Goal: Task Accomplishment & Management: Manage account settings

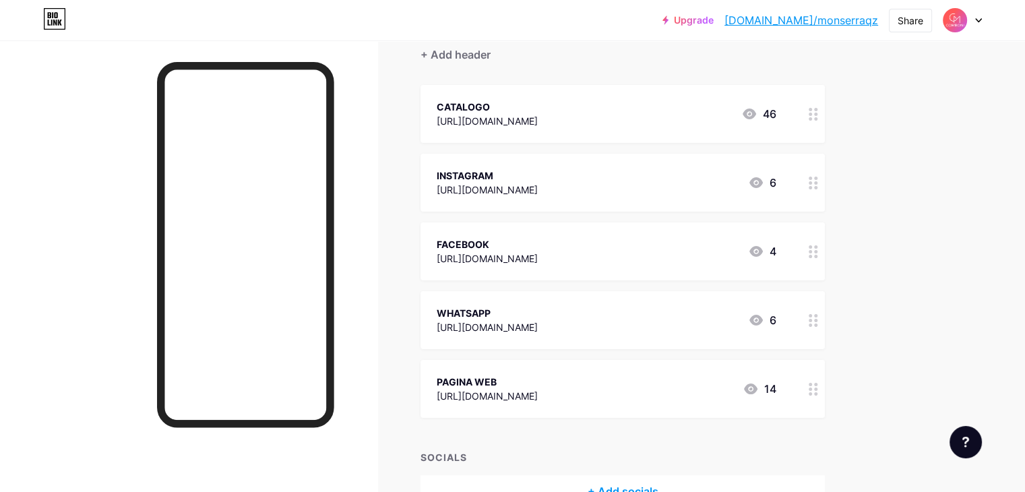
scroll to position [210, 0]
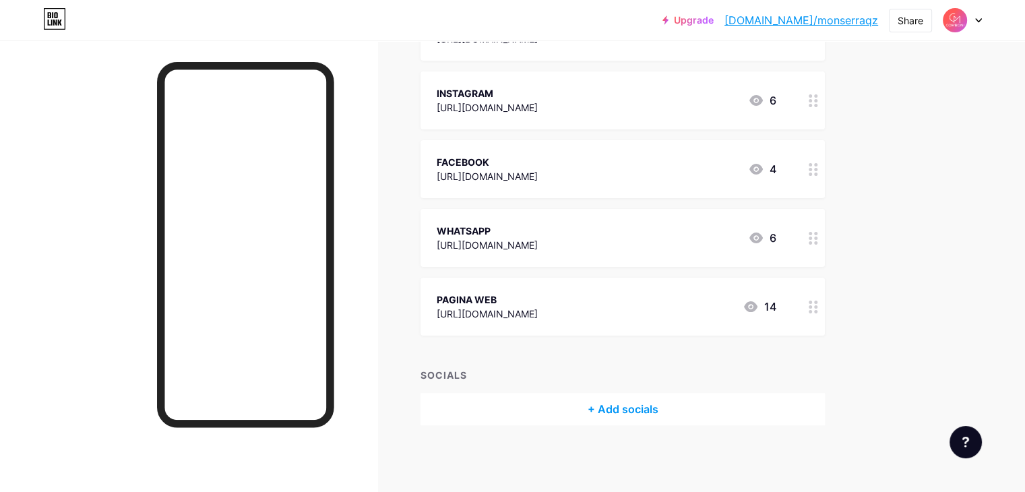
click at [645, 325] on div "PAGINA WEB [URL][DOMAIN_NAME] 14" at bounding box center [622, 307] width 404 height 58
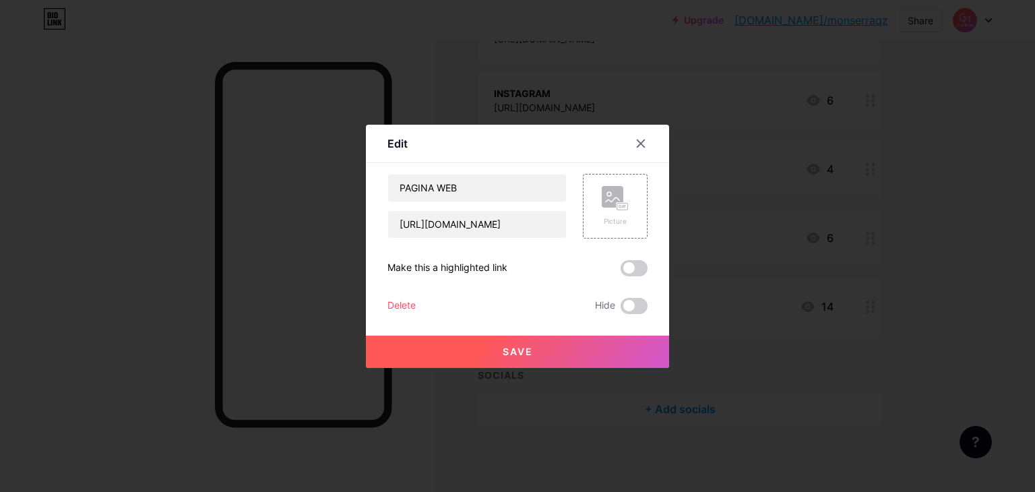
click at [636, 142] on icon at bounding box center [640, 143] width 11 height 11
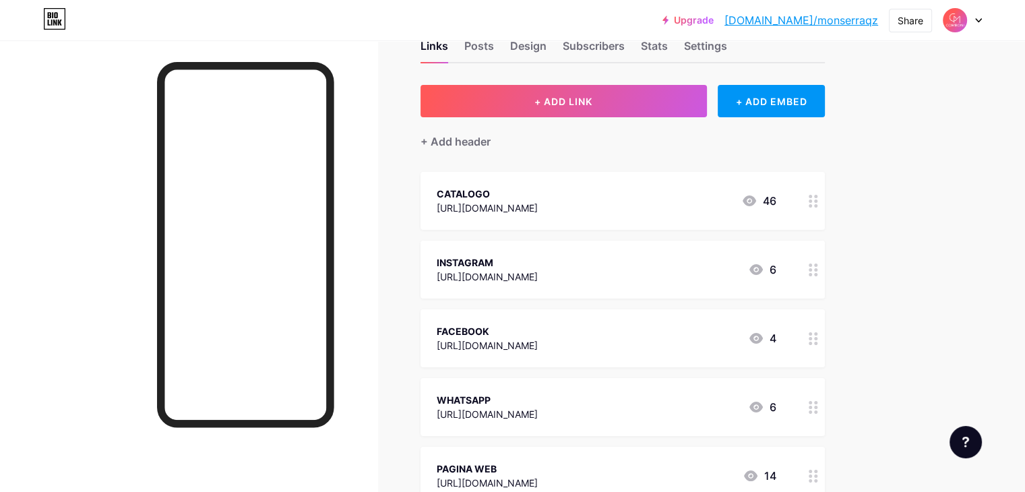
scroll to position [0, 0]
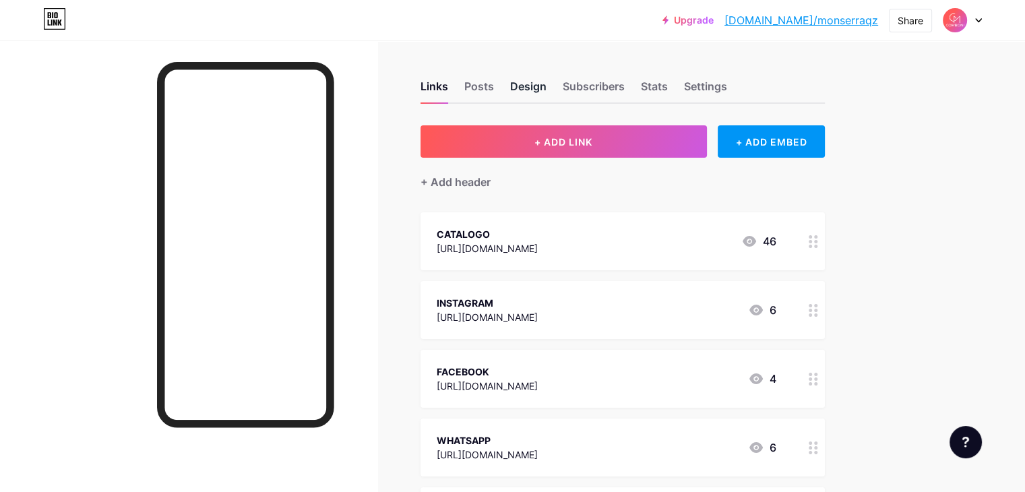
click at [558, 90] on div "Links Posts Design Subscribers Stats Settings" at bounding box center [622, 80] width 404 height 47
click at [546, 88] on div "Design" at bounding box center [528, 90] width 36 height 24
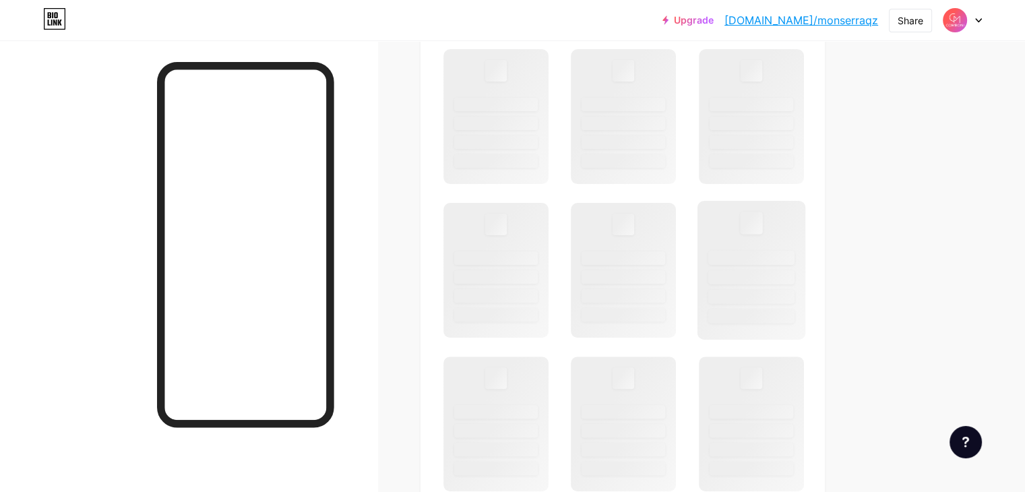
scroll to position [430, 0]
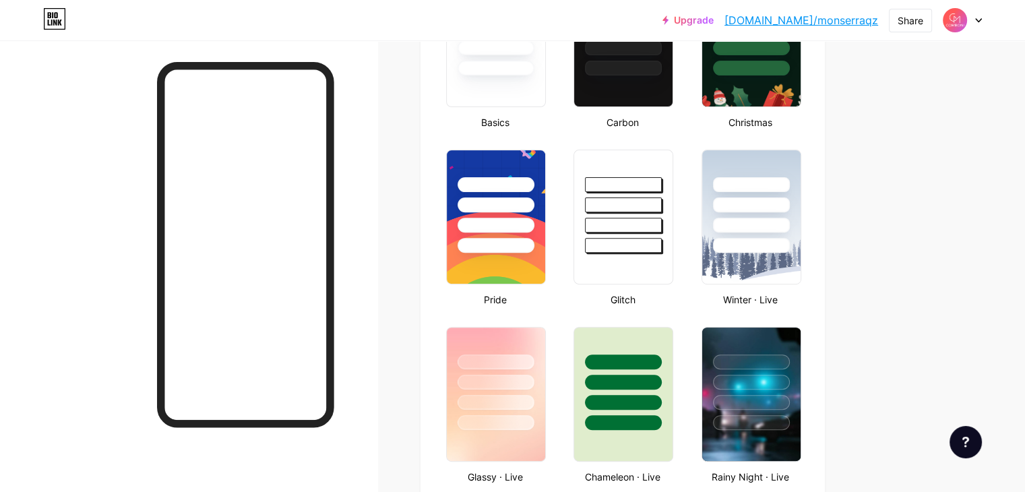
type input "#623922"
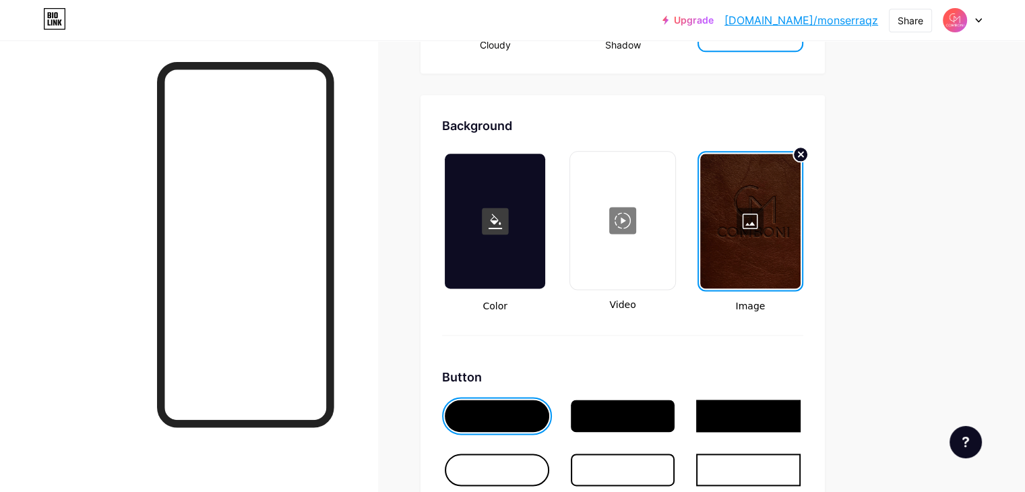
scroll to position [1748, 0]
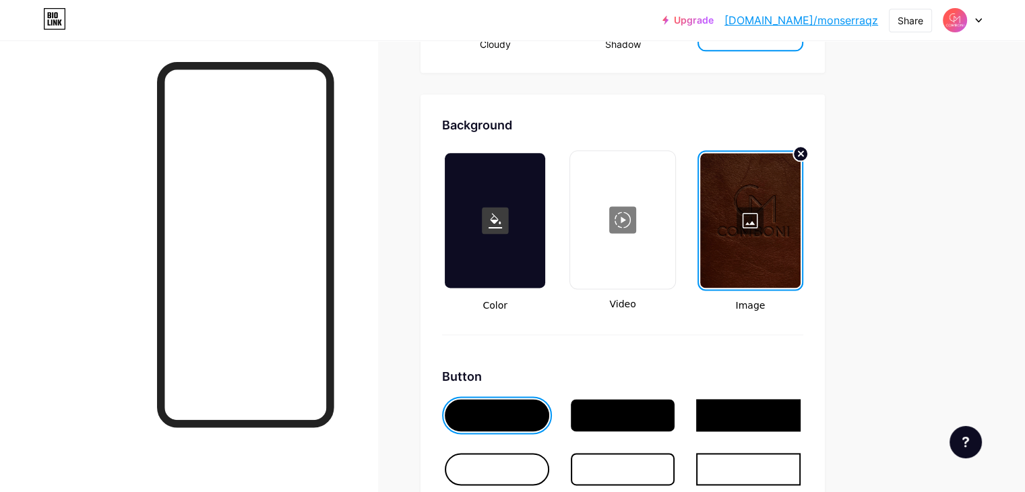
click at [800, 210] on div at bounding box center [750, 220] width 100 height 135
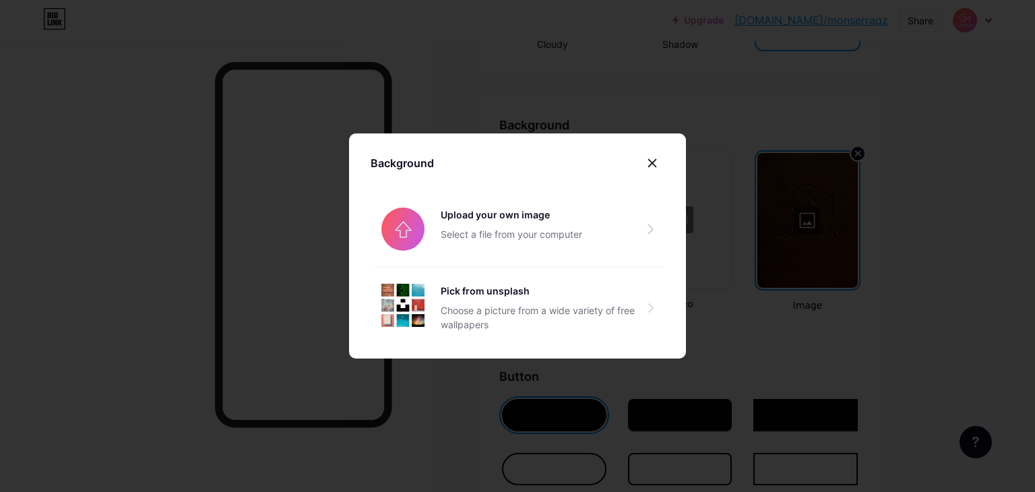
click at [767, 208] on div at bounding box center [517, 246] width 1035 height 492
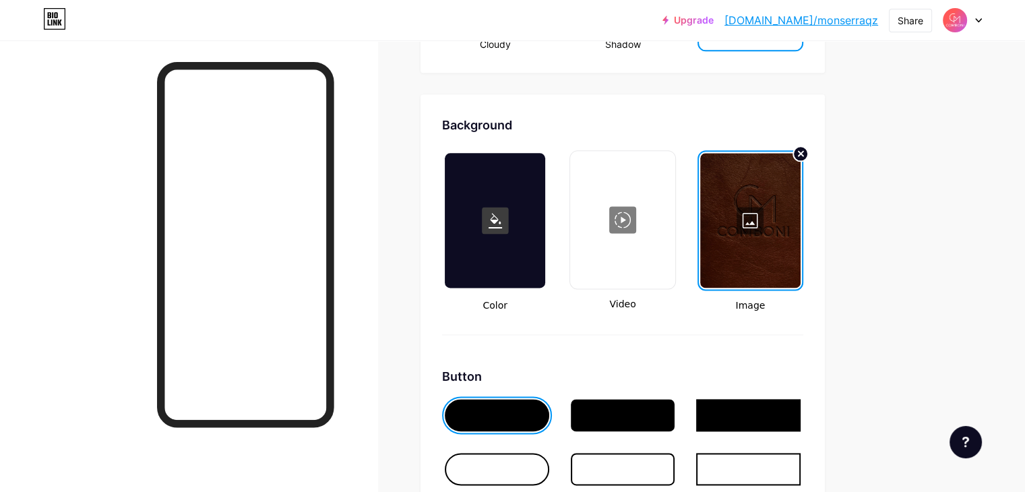
click at [800, 220] on div at bounding box center [750, 220] width 100 height 135
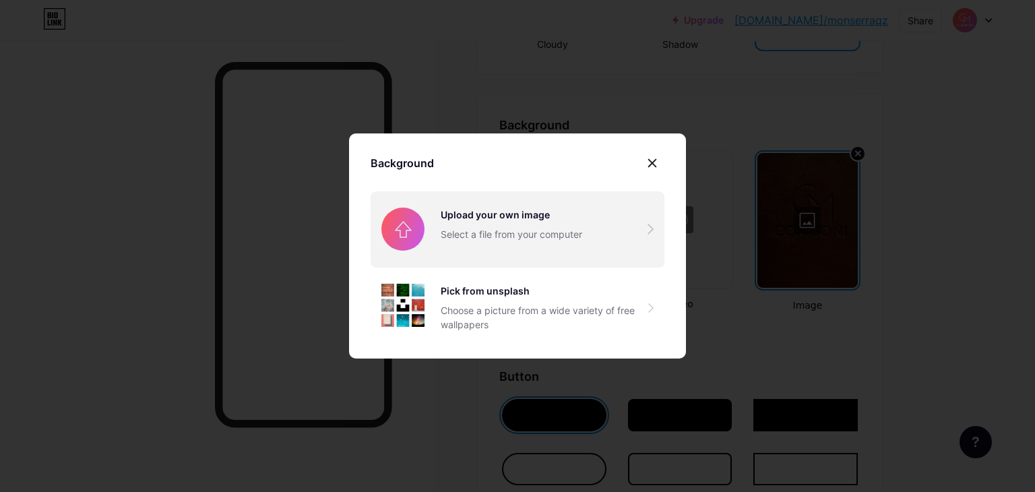
click at [538, 232] on input "file" at bounding box center [518, 228] width 294 height 75
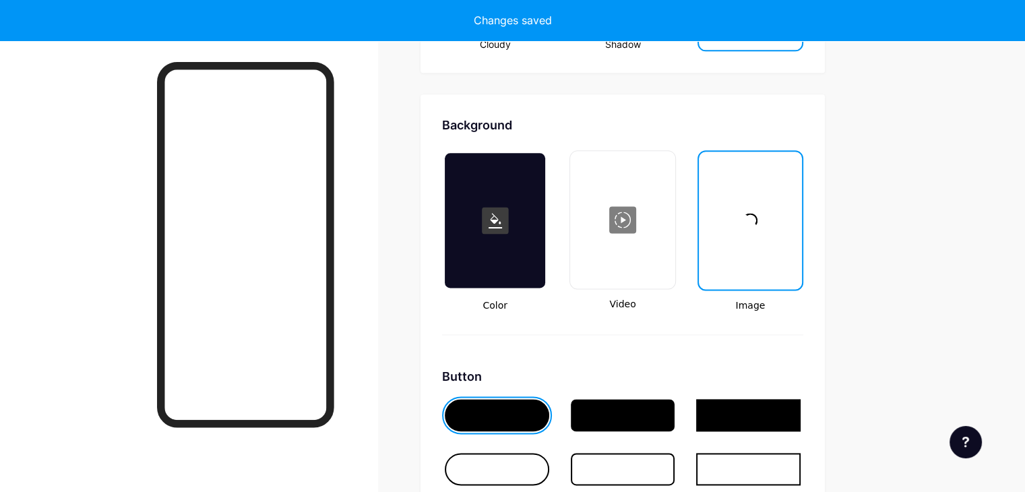
type input "#ffffff"
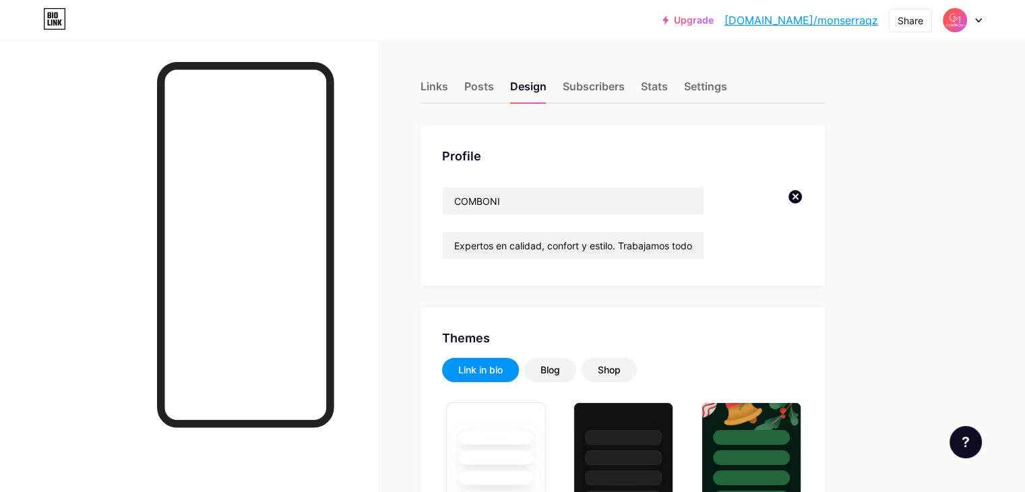
type input "#623922"
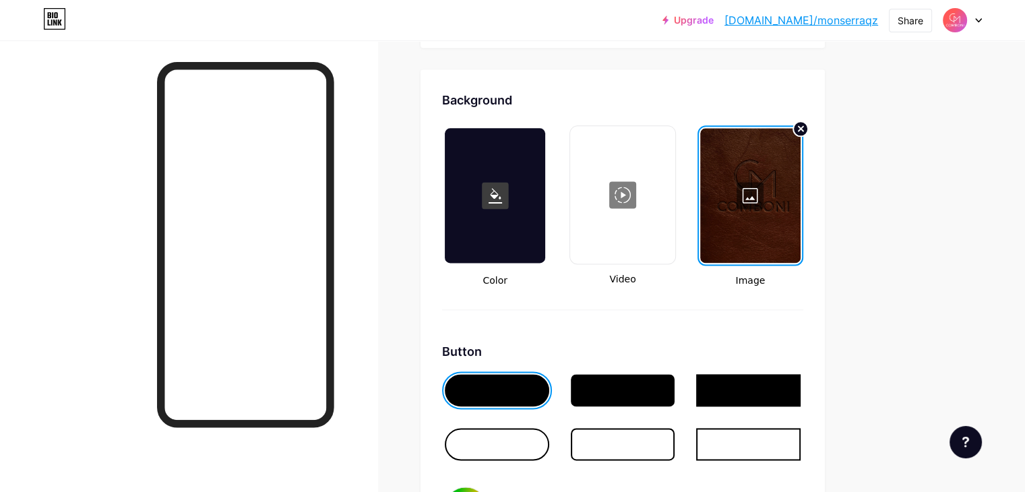
scroll to position [1773, 0]
click at [800, 187] on div at bounding box center [750, 195] width 100 height 135
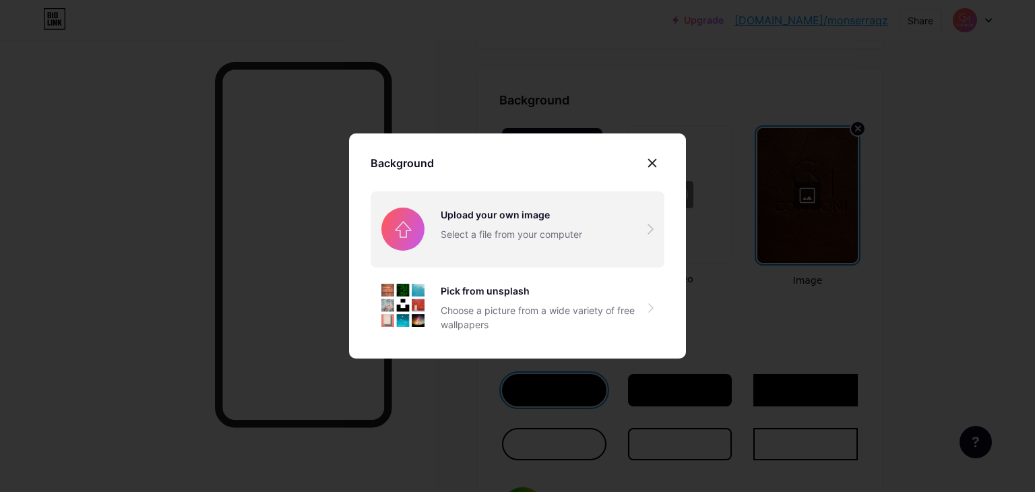
click at [639, 228] on input "file" at bounding box center [518, 228] width 294 height 75
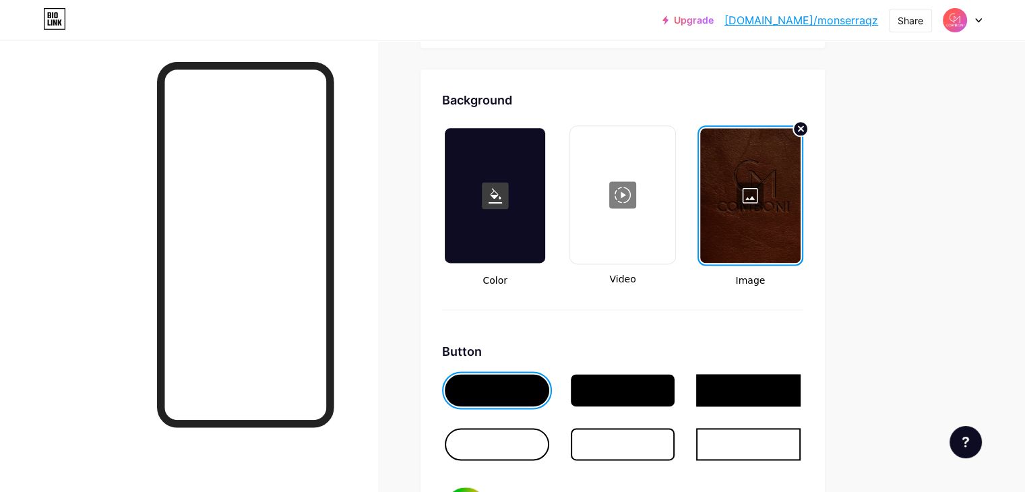
click at [800, 189] on div at bounding box center [750, 195] width 100 height 135
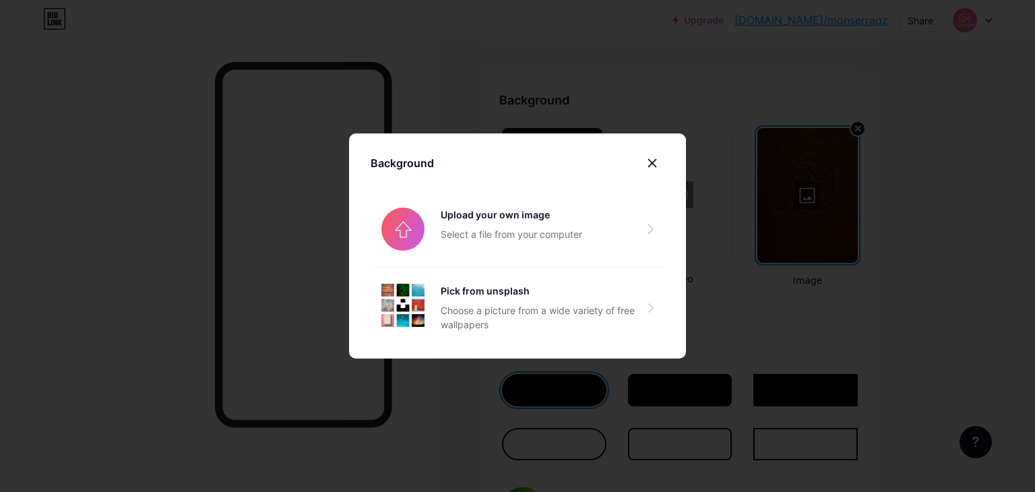
click at [803, 198] on div at bounding box center [517, 246] width 1035 height 492
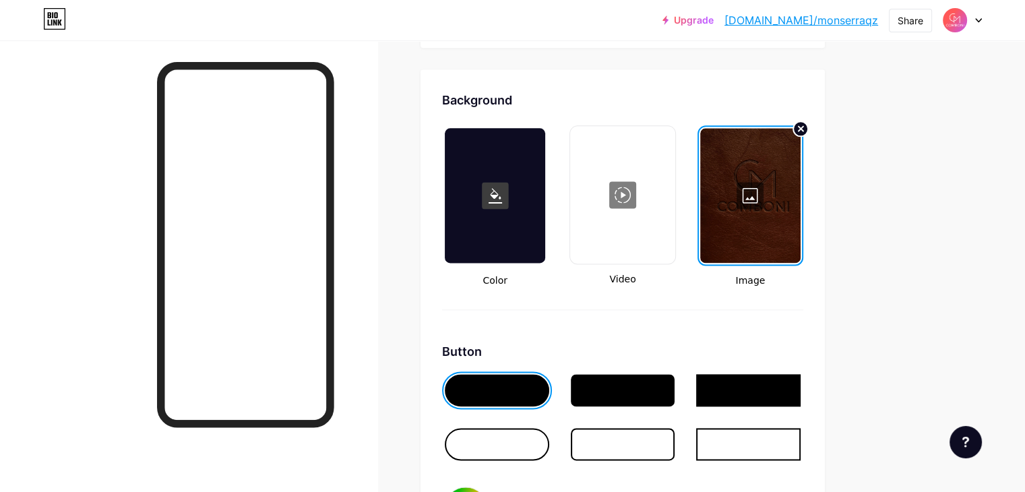
click at [799, 205] on div at bounding box center [750, 195] width 100 height 135
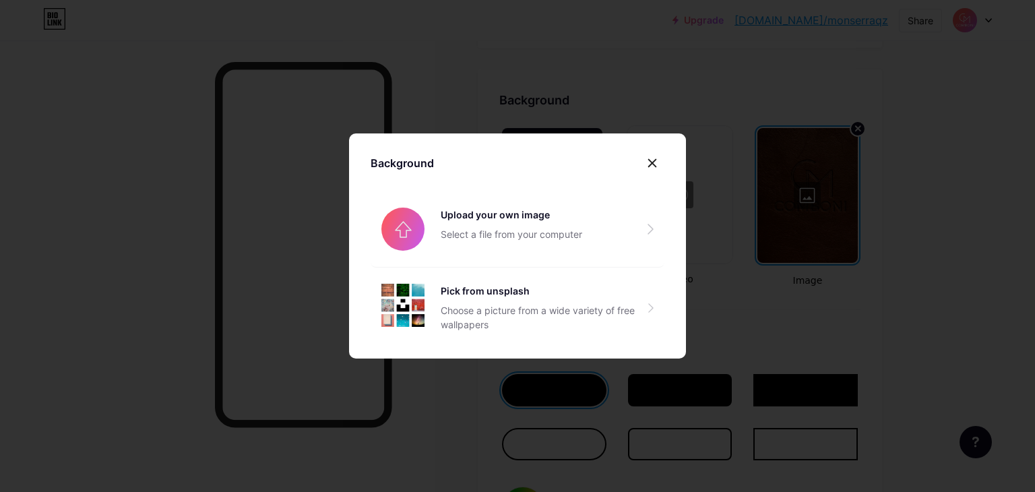
click at [798, 207] on div at bounding box center [517, 246] width 1035 height 492
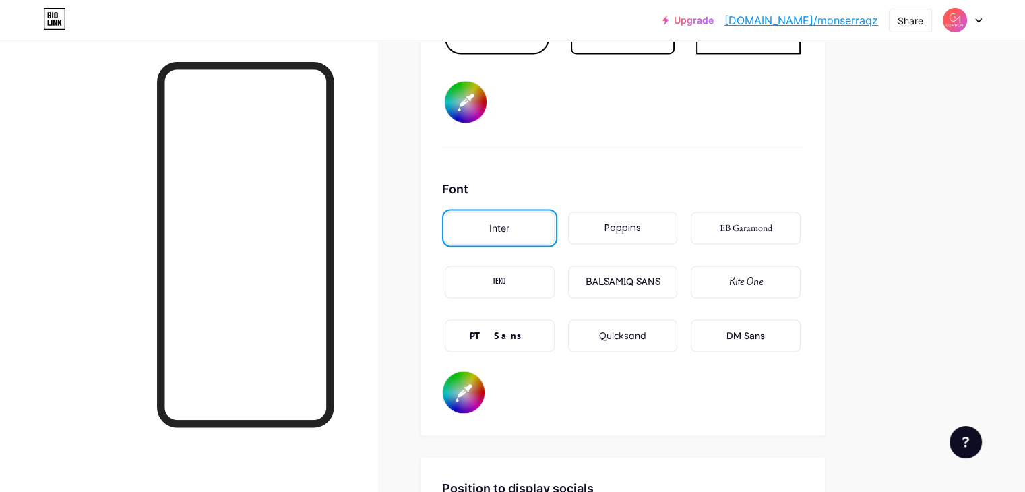
scroll to position [2175, 0]
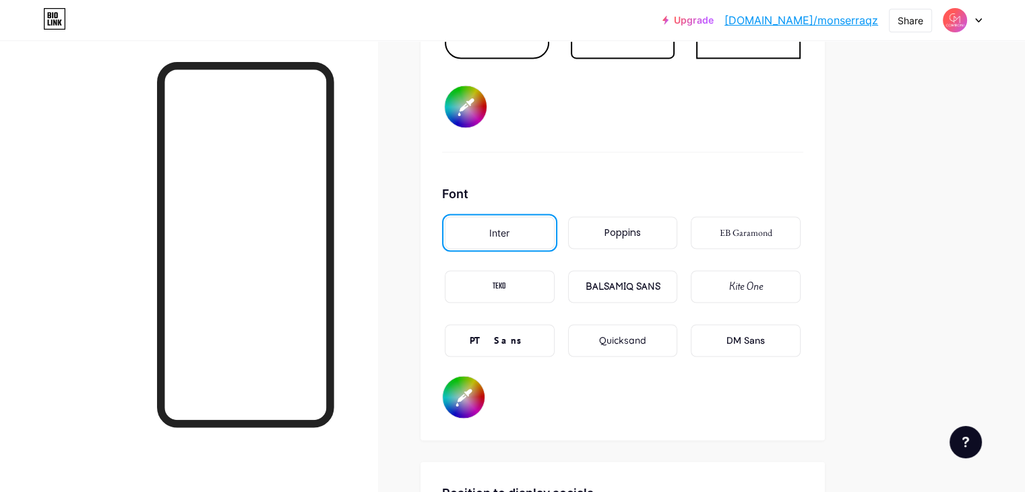
click at [678, 224] on div "Poppins" at bounding box center [623, 232] width 110 height 32
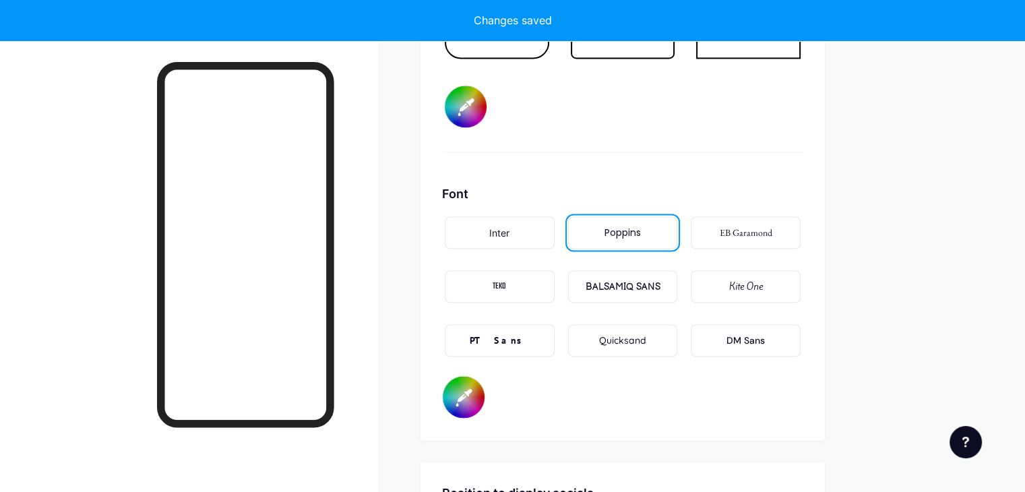
type input "#ffffff"
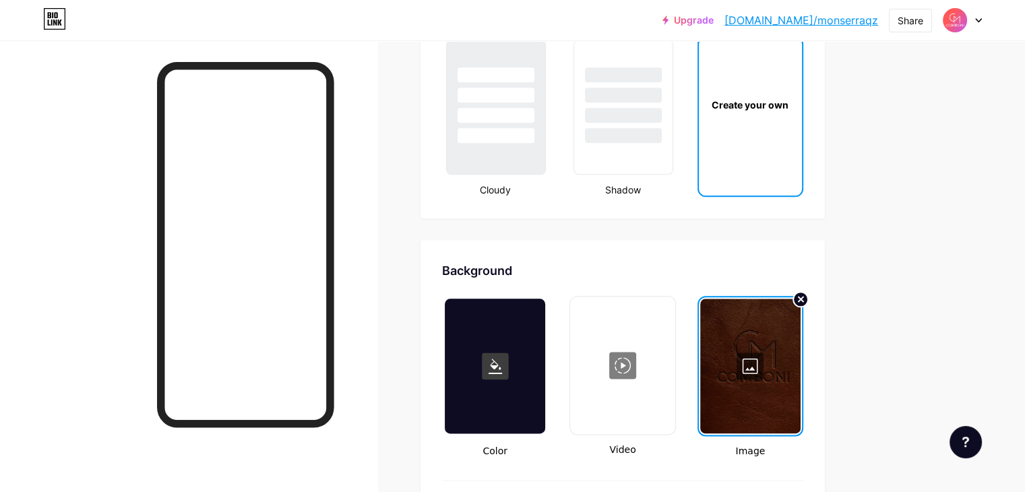
scroll to position [1619, 0]
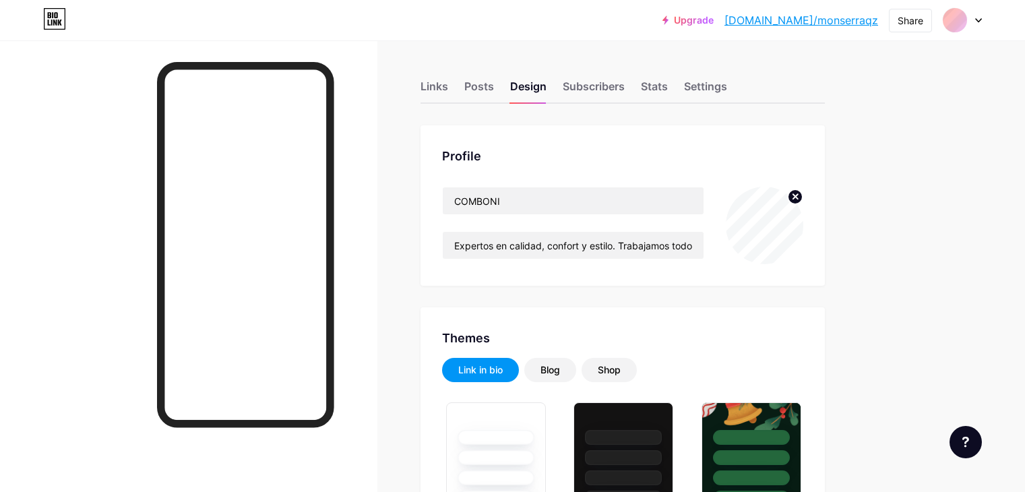
type input "#623922"
type input "#ffffff"
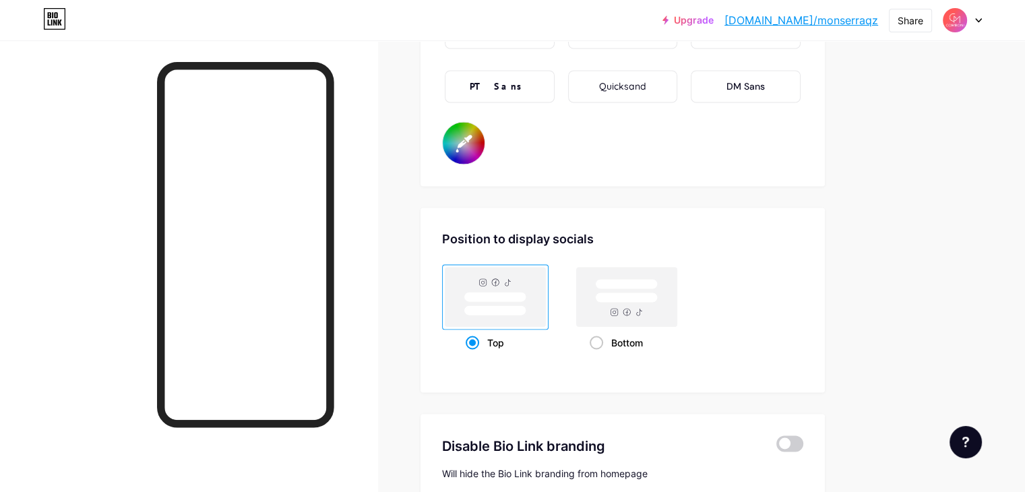
scroll to position [2434, 0]
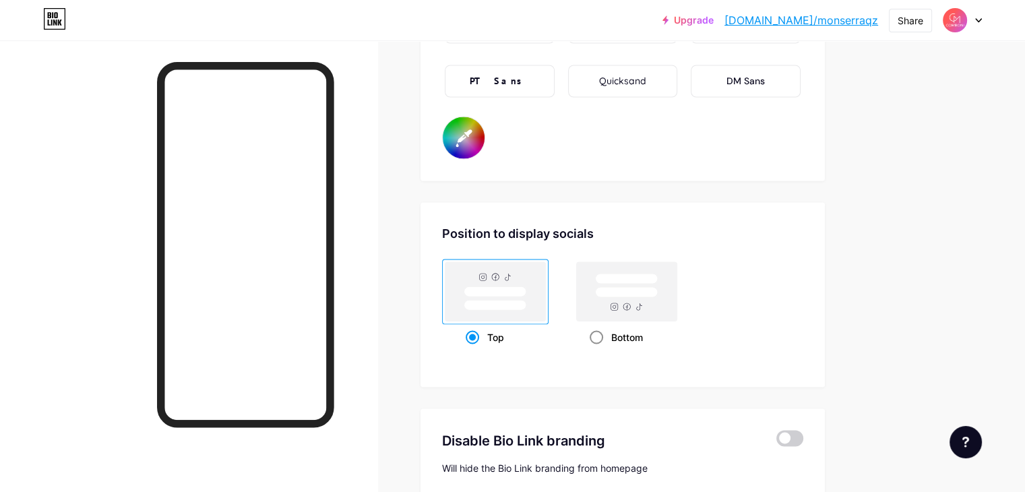
click at [603, 330] on span at bounding box center [596, 336] width 13 height 13
click at [598, 349] on input "Bottom" at bounding box center [594, 353] width 9 height 9
radio input "true"
type input "#ffffff"
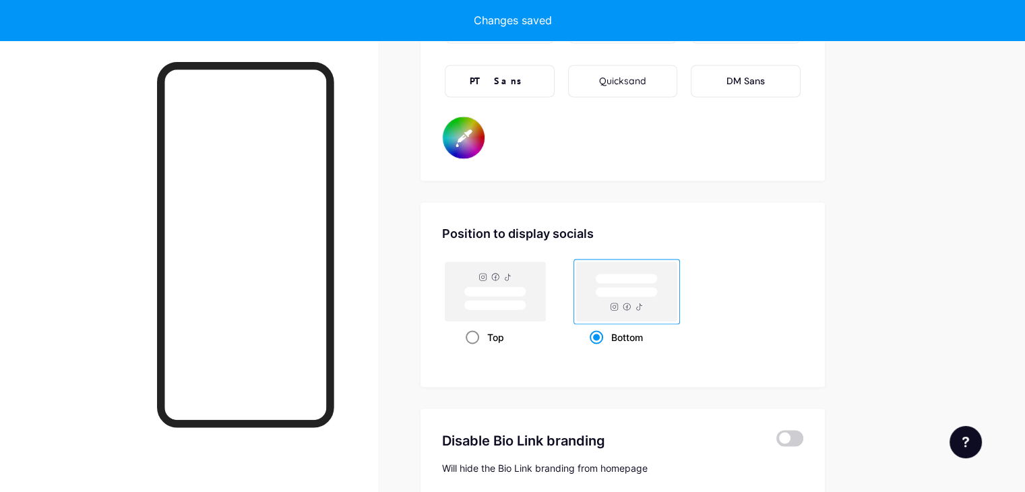
click at [479, 330] on span at bounding box center [472, 336] width 13 height 13
click at [474, 349] on input "Top" at bounding box center [470, 353] width 9 height 9
radio input "true"
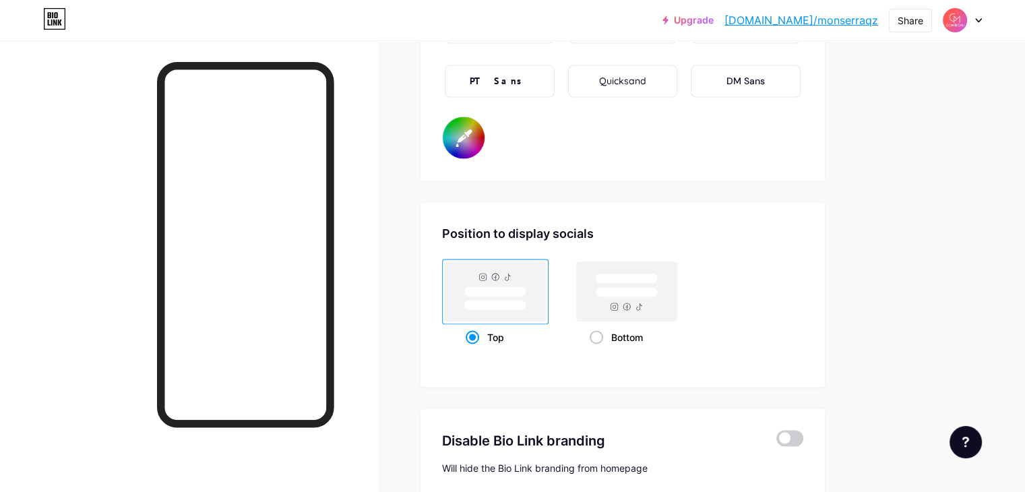
type input "#ffffff"
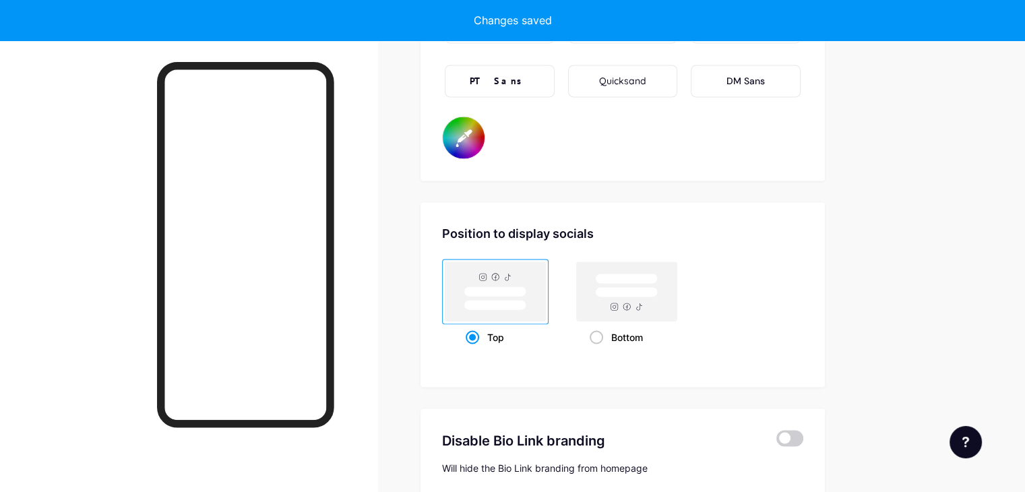
click at [479, 330] on span at bounding box center [472, 336] width 13 height 13
click at [474, 349] on input "Top" at bounding box center [470, 353] width 9 height 9
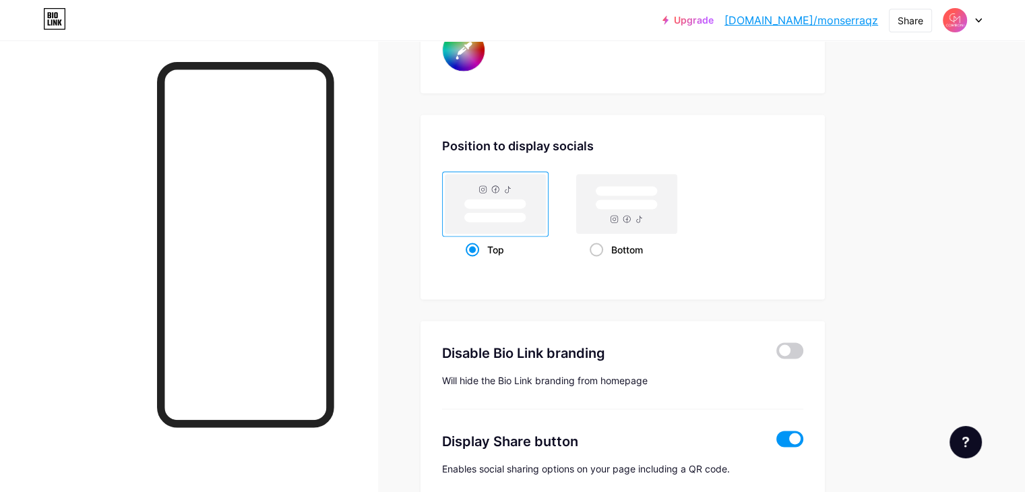
scroll to position [2517, 0]
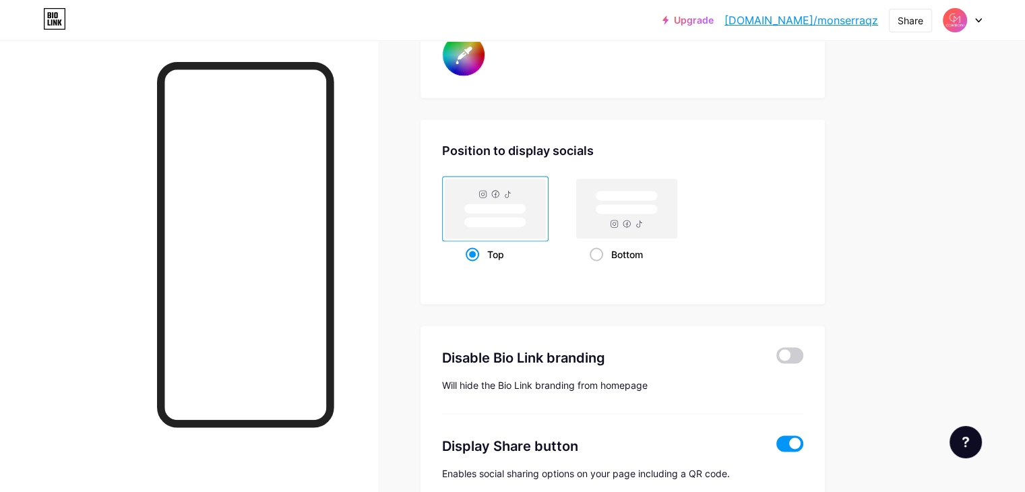
click at [479, 247] on span at bounding box center [472, 253] width 13 height 13
click at [474, 266] on input "Top" at bounding box center [470, 270] width 9 height 9
click at [479, 247] on span at bounding box center [472, 253] width 13 height 13
click at [474, 266] on input "Top" at bounding box center [470, 270] width 9 height 9
click at [479, 247] on span at bounding box center [472, 253] width 13 height 13
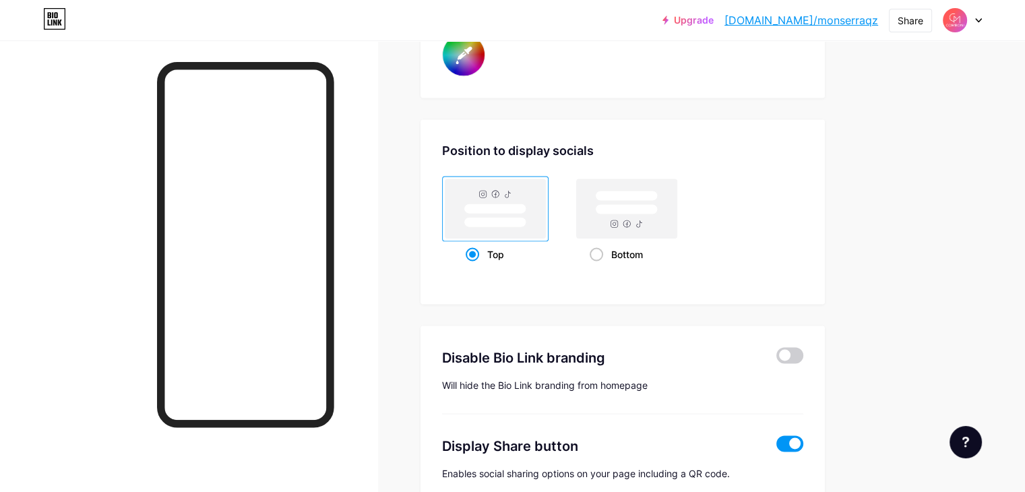
click at [474, 266] on input "Top" at bounding box center [470, 270] width 9 height 9
click at [526, 241] on div "Top" at bounding box center [496, 253] width 60 height 25
click at [474, 266] on input "Top" at bounding box center [470, 270] width 9 height 9
click at [659, 243] on div "Bottom" at bounding box center [627, 253] width 75 height 25
click at [598, 266] on input "Bottom" at bounding box center [594, 270] width 9 height 9
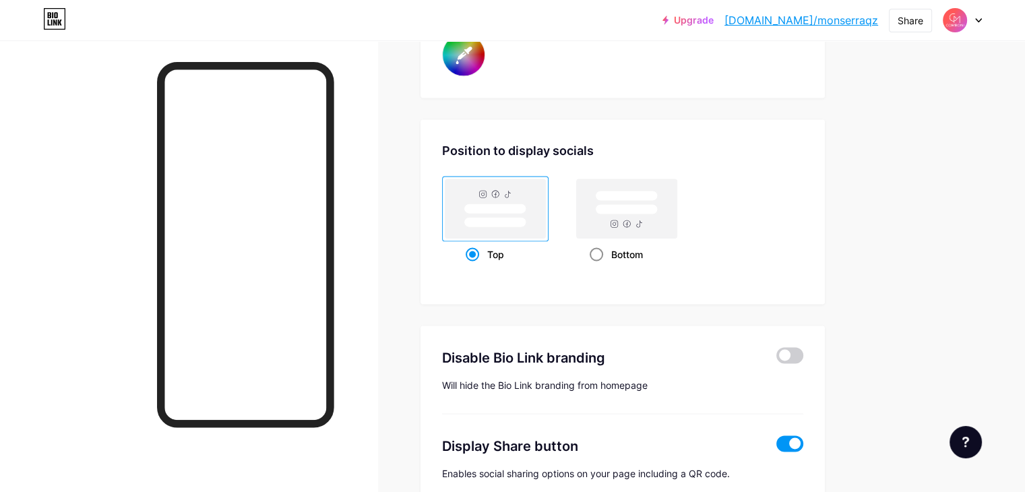
radio input "true"
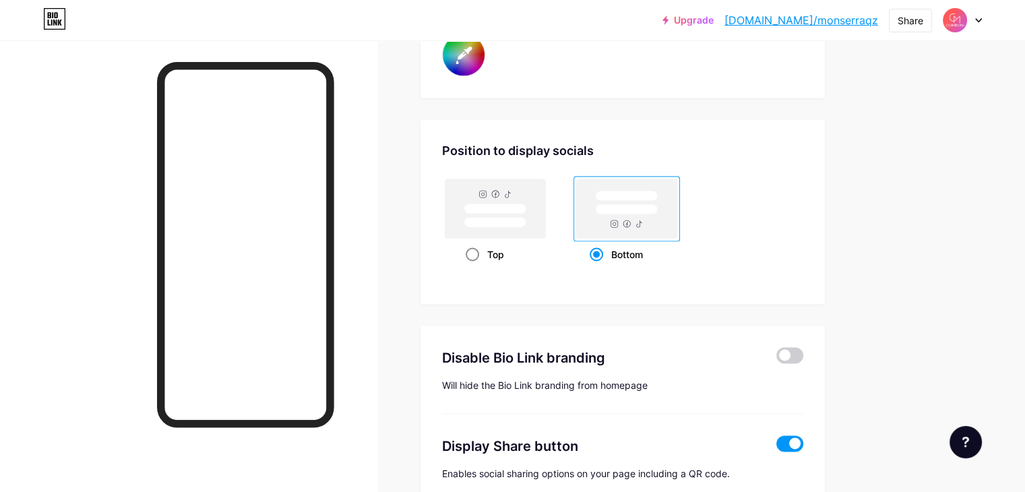
click at [526, 254] on div "Top" at bounding box center [496, 253] width 60 height 25
click at [474, 266] on input "Top" at bounding box center [470, 270] width 9 height 9
radio input "true"
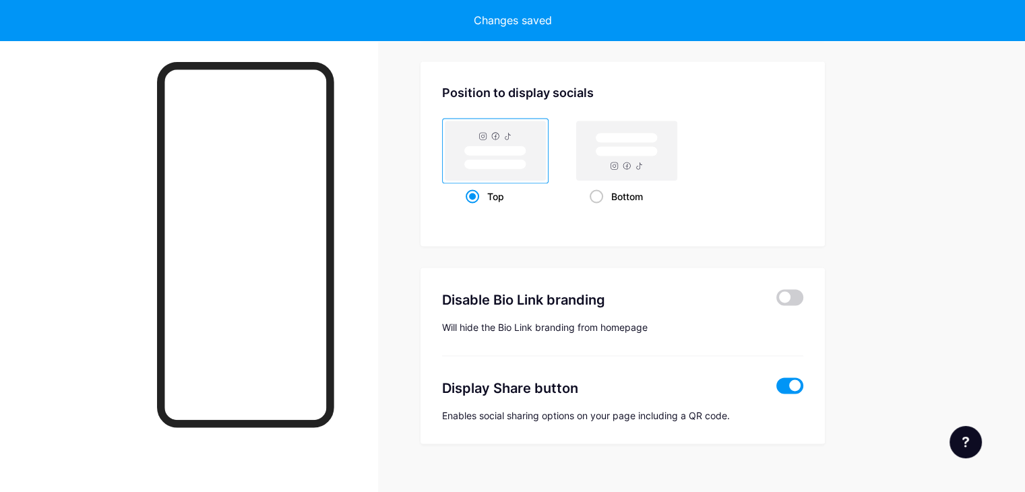
type input "#ffffff"
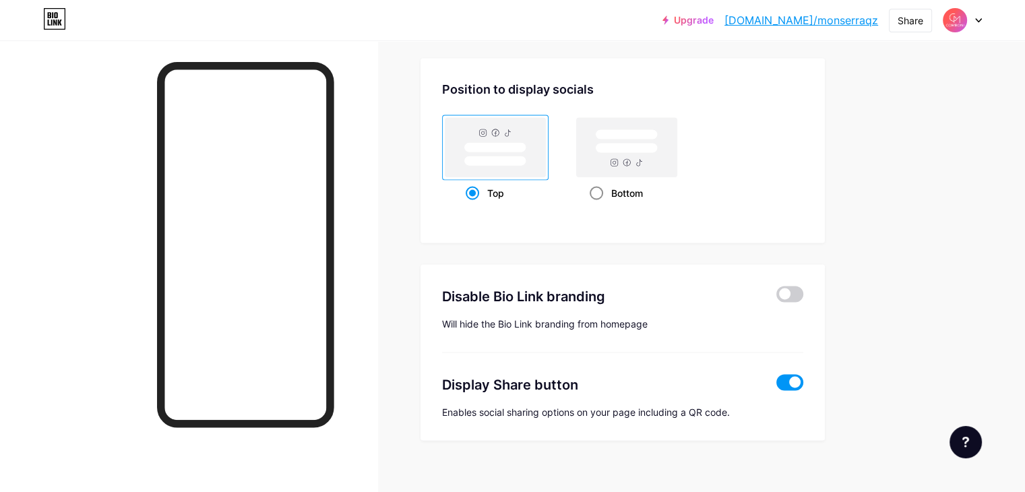
click at [653, 198] on div "Bottom" at bounding box center [627, 193] width 75 height 25
click at [598, 205] on input "Bottom" at bounding box center [594, 209] width 9 height 9
radio input "true"
type input "#ffffff"
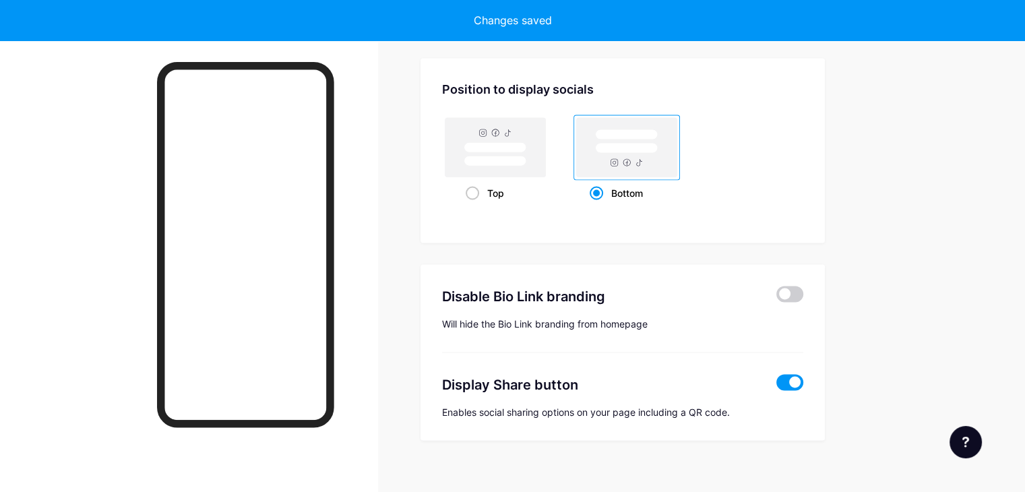
click at [654, 195] on div "Bottom" at bounding box center [627, 193] width 75 height 25
click at [598, 205] on input "Bottom" at bounding box center [594, 209] width 9 height 9
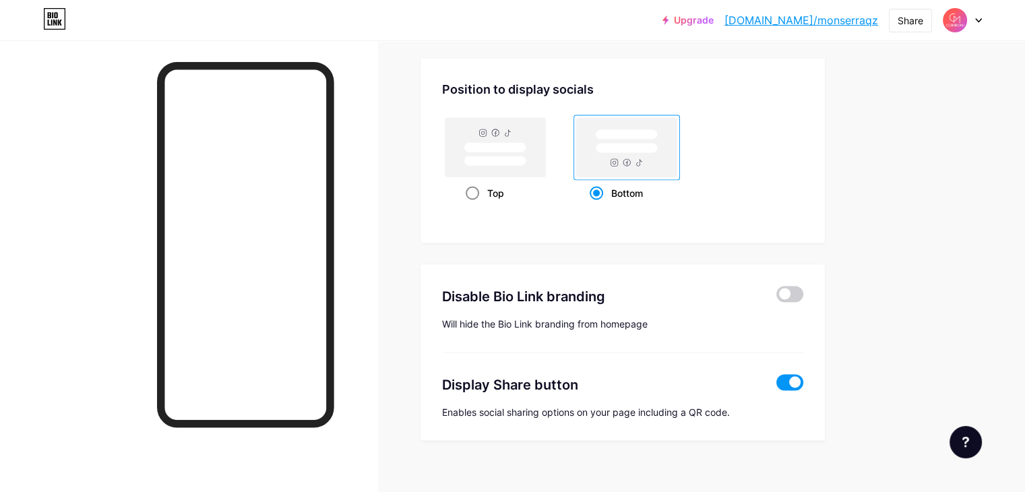
click at [526, 188] on div "Top" at bounding box center [496, 193] width 60 height 25
click at [474, 205] on input "Top" at bounding box center [470, 209] width 9 height 9
radio input "true"
type input "#ffffff"
click at [603, 189] on span at bounding box center [596, 193] width 13 height 13
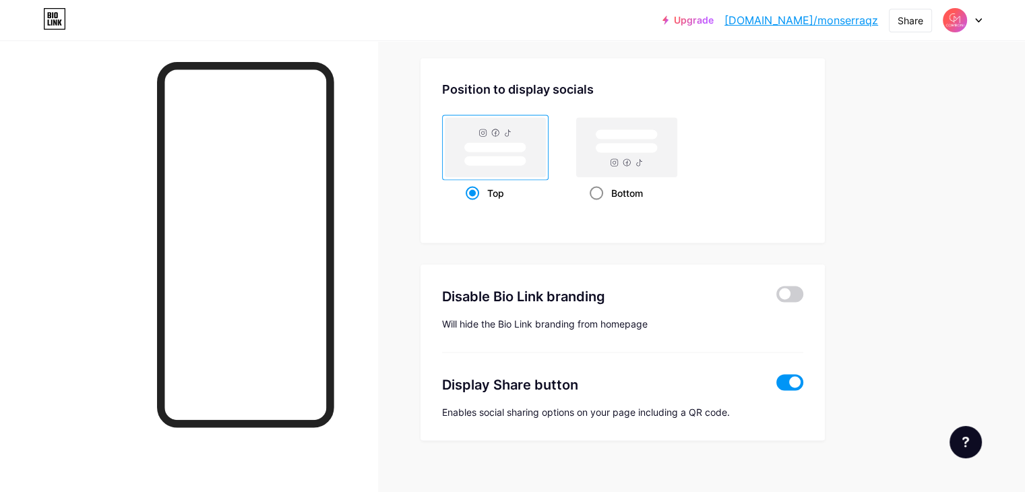
click at [598, 205] on input "Bottom" at bounding box center [594, 209] width 9 height 9
radio input "true"
type input "#ffffff"
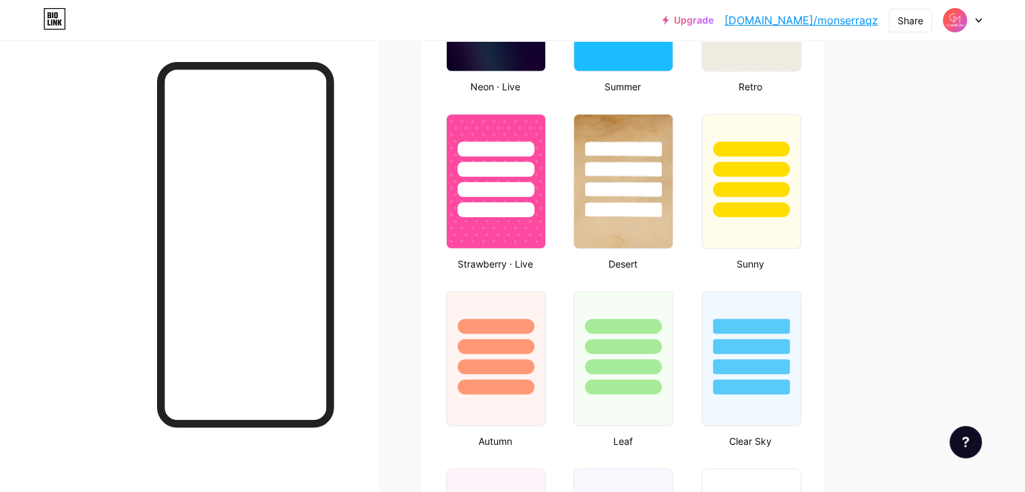
scroll to position [984, 0]
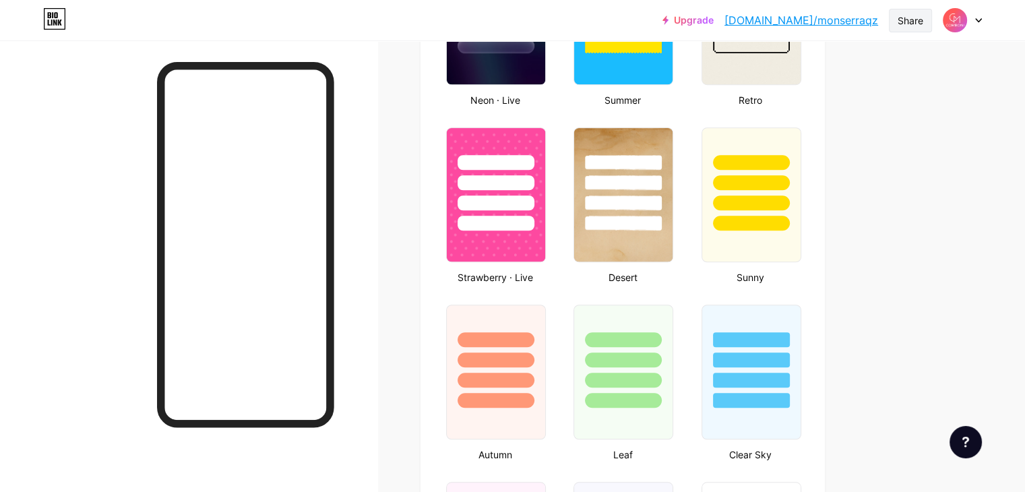
click at [912, 20] on div "Share" at bounding box center [910, 20] width 26 height 14
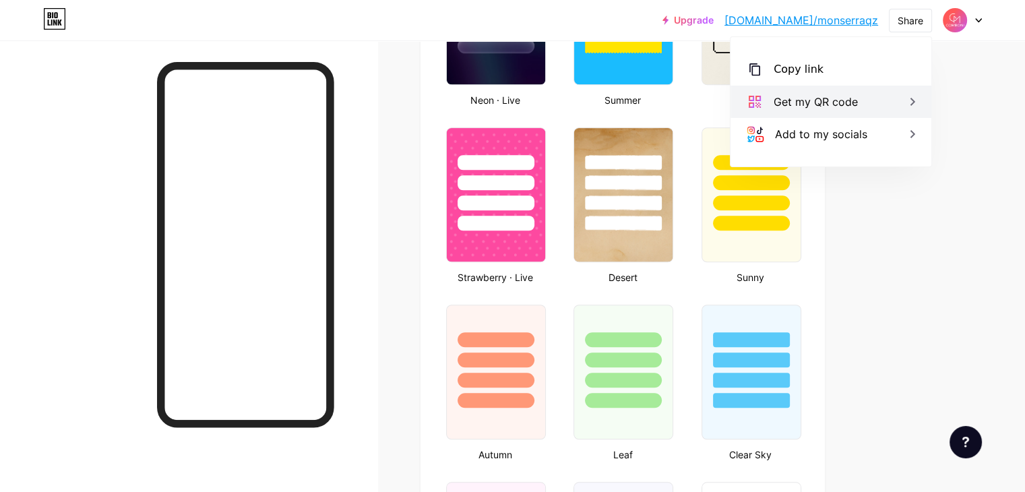
click at [883, 113] on div "Get my QR code" at bounding box center [830, 102] width 201 height 32
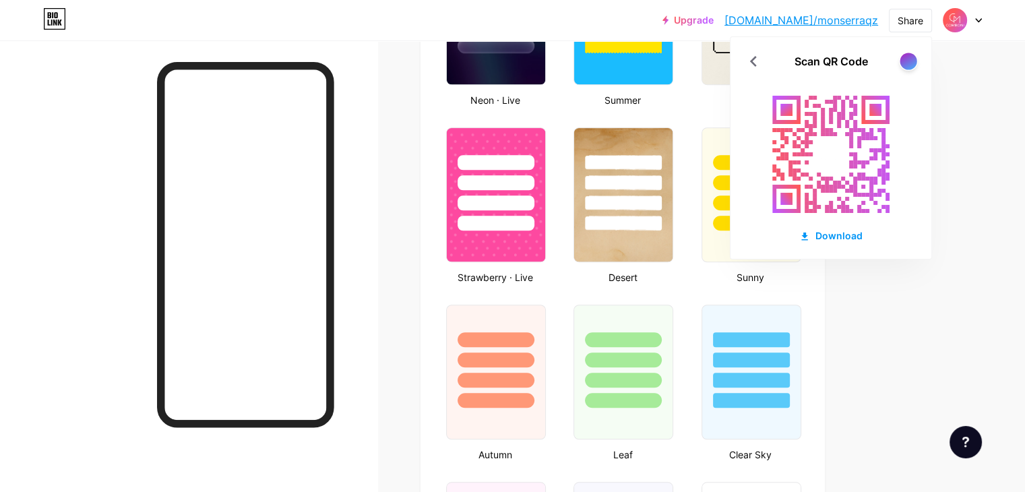
click at [900, 55] on div at bounding box center [908, 61] width 19 height 19
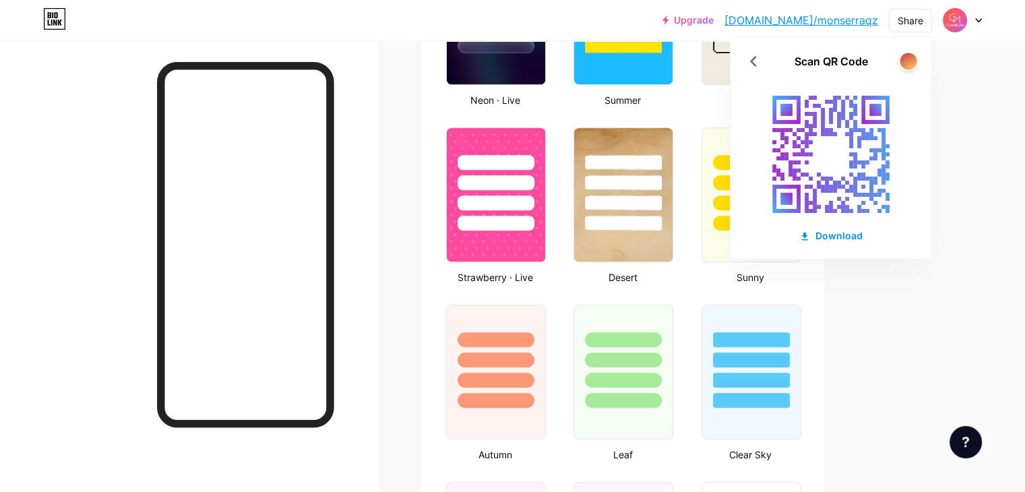
click at [907, 63] on div at bounding box center [907, 61] width 17 height 17
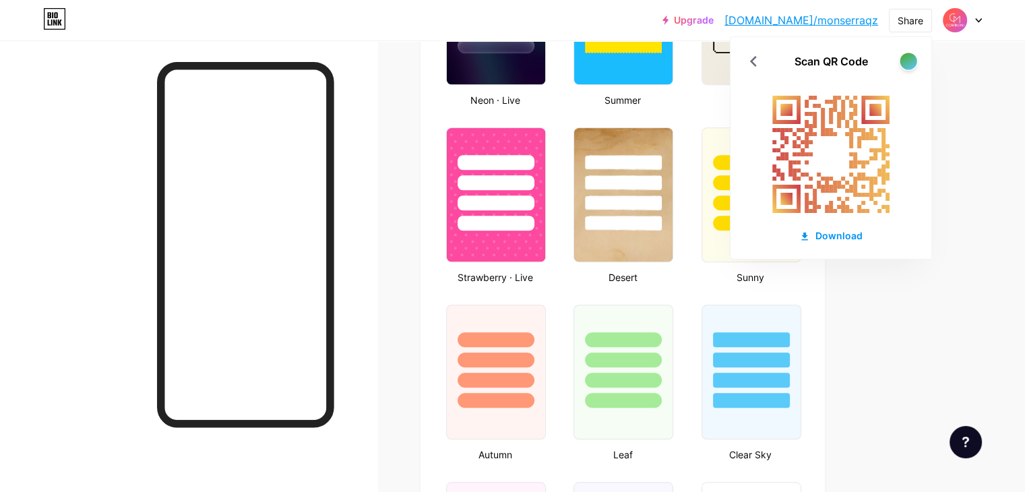
click at [907, 63] on div at bounding box center [907, 61] width 17 height 17
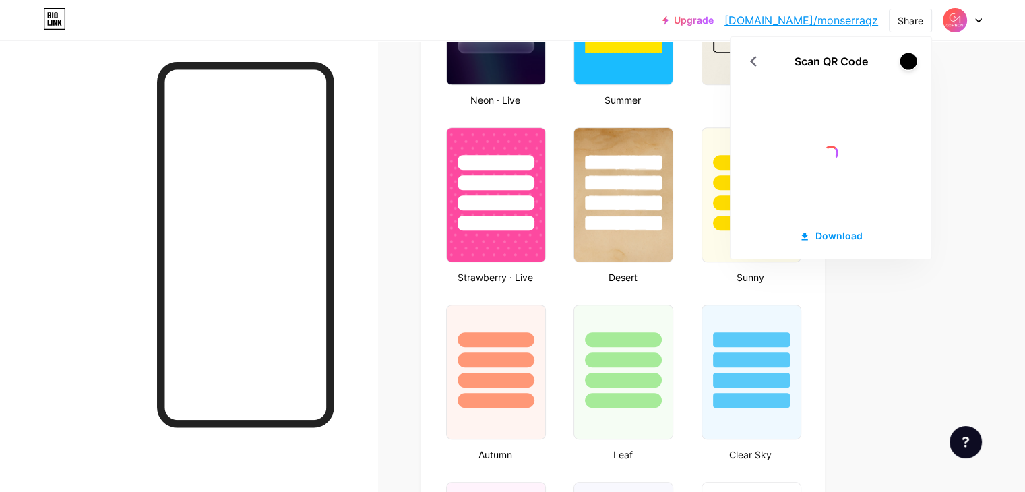
click at [904, 61] on div at bounding box center [907, 61] width 17 height 17
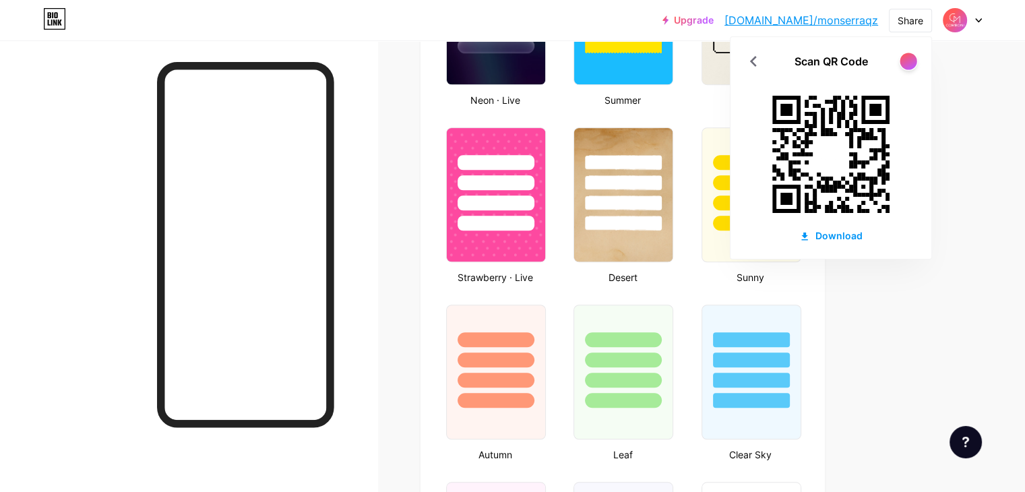
click at [910, 61] on div at bounding box center [907, 61] width 17 height 17
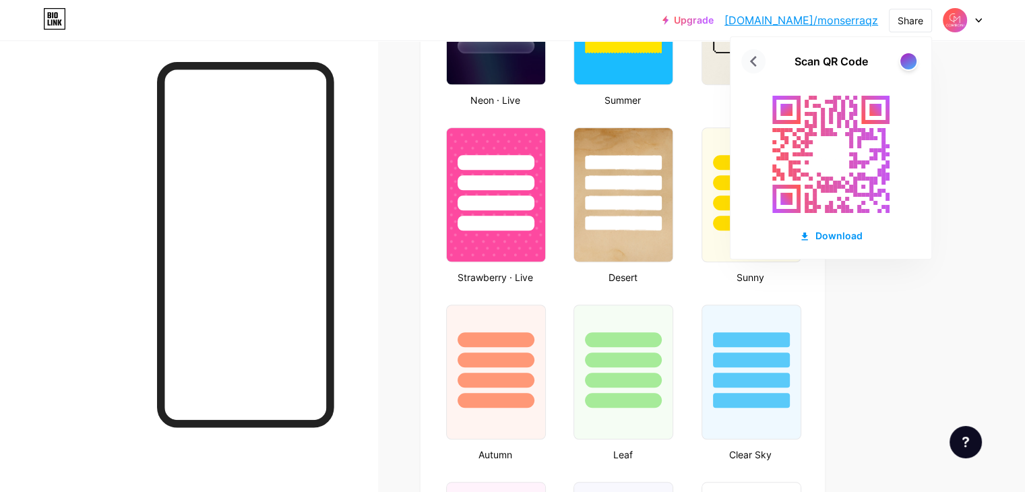
click at [765, 57] on div at bounding box center [753, 61] width 24 height 24
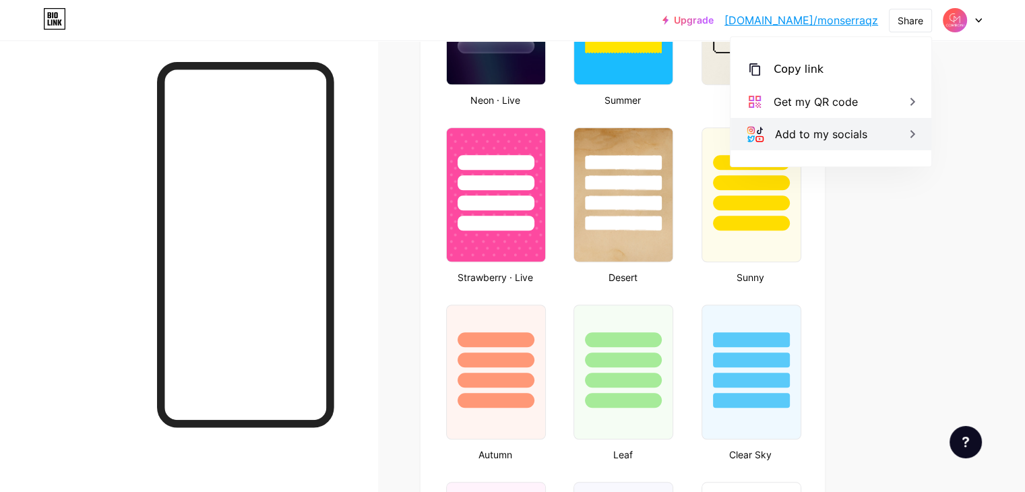
click at [906, 131] on icon at bounding box center [912, 134] width 16 height 16
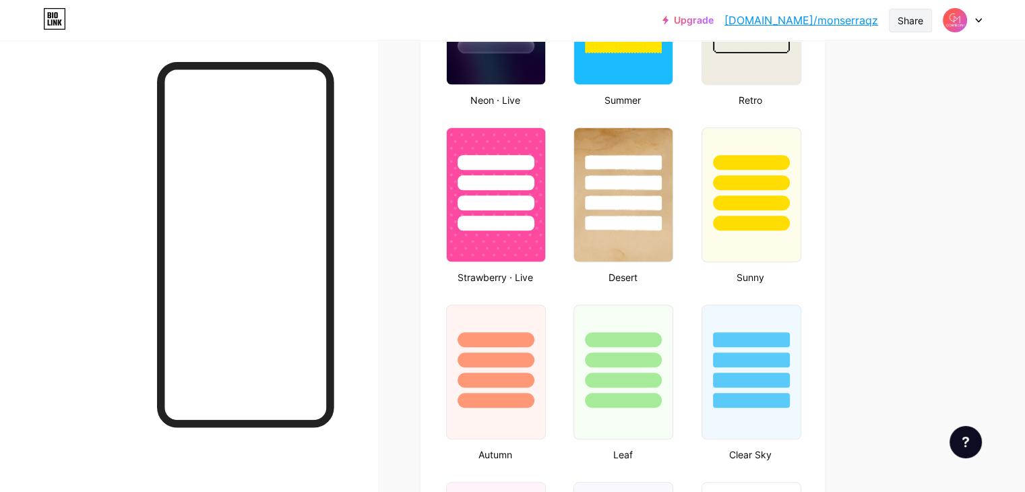
click at [913, 26] on div "Share" at bounding box center [910, 20] width 26 height 14
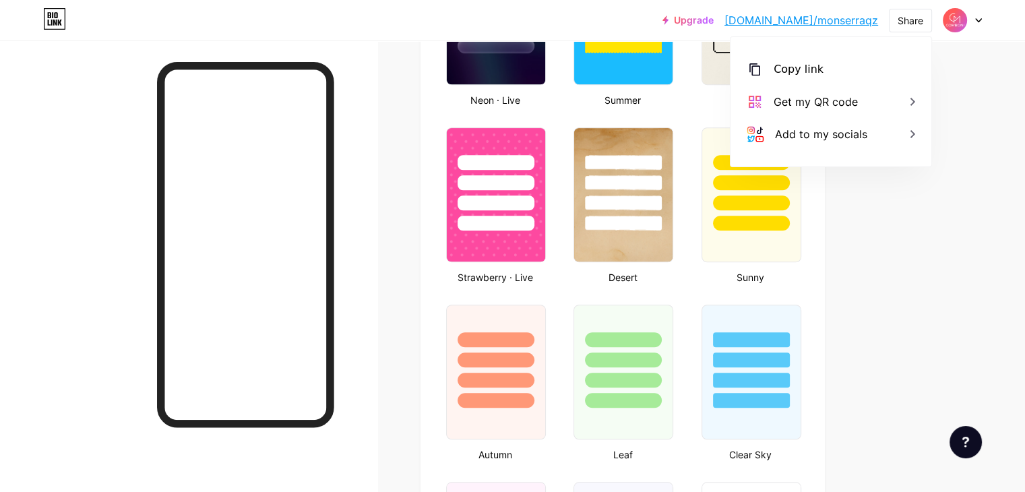
click at [896, 49] on div "Copy link [URL][DOMAIN_NAME] Get my QR code Add to my socials" at bounding box center [830, 101] width 201 height 129
click at [862, 104] on div "Get my QR code" at bounding box center [830, 102] width 201 height 32
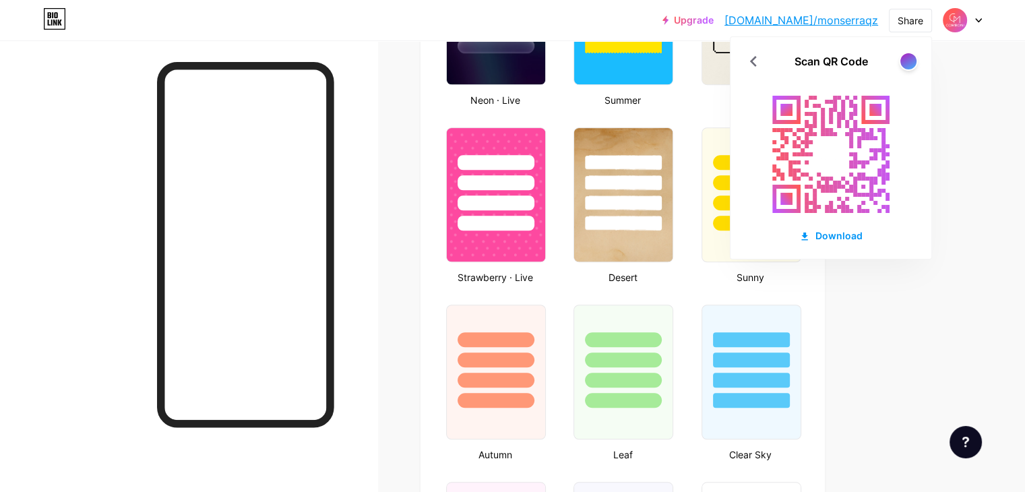
click at [829, 218] on rect at bounding box center [831, 154] width 148 height 148
click at [834, 234] on div "Download" at bounding box center [830, 235] width 63 height 14
click at [837, 232] on div "Download" at bounding box center [830, 235] width 63 height 14
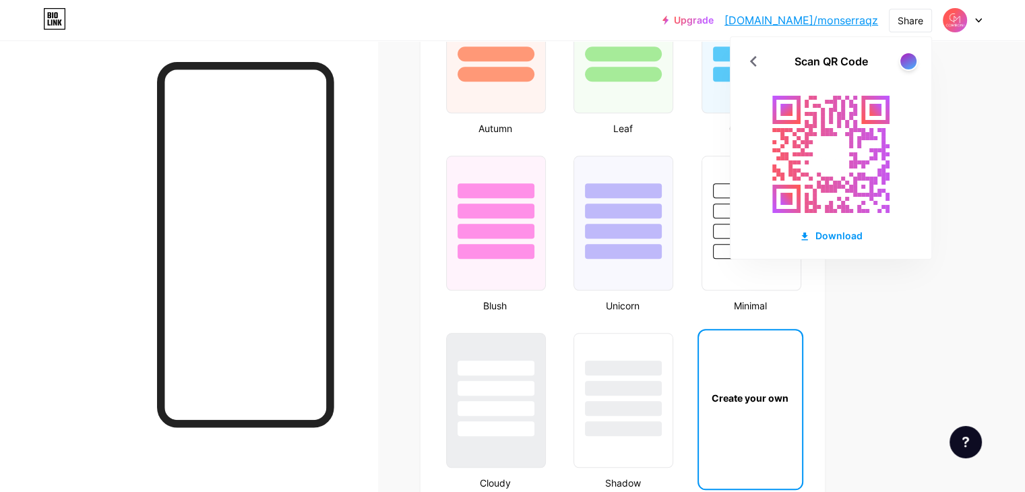
click at [939, 305] on div "Upgrade [DOMAIN_NAME]/[PERSON_NAME]... [DOMAIN_NAME]/monserraqz Share Scan QR C…" at bounding box center [512, 233] width 1025 height 3087
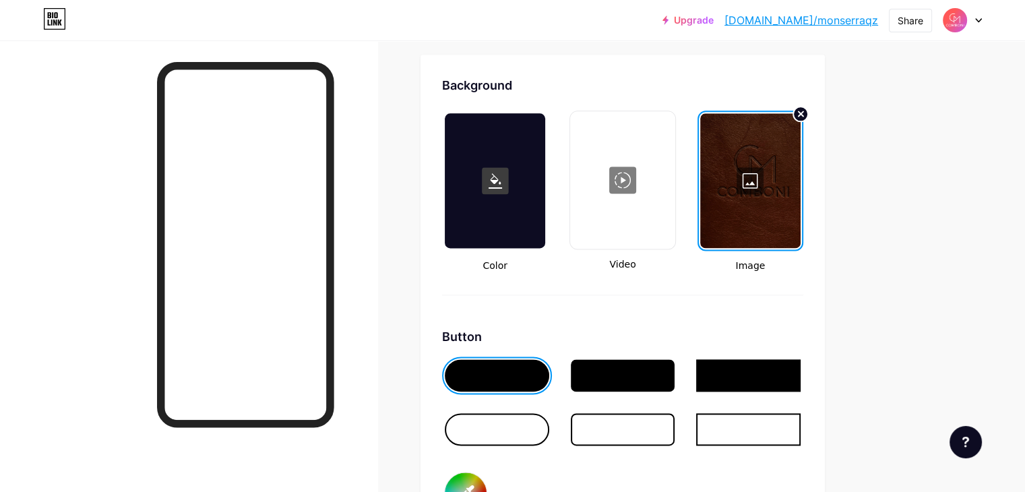
scroll to position [1782, 0]
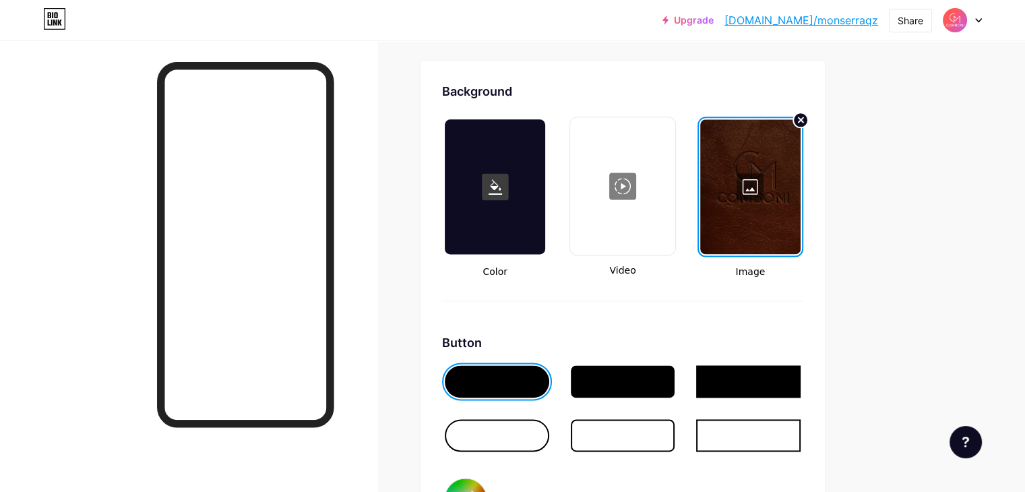
click at [672, 36] on div "Upgrade [DOMAIN_NAME]/[PERSON_NAME]... [DOMAIN_NAME]/monserraqz Share Switch ac…" at bounding box center [512, 20] width 1025 height 40
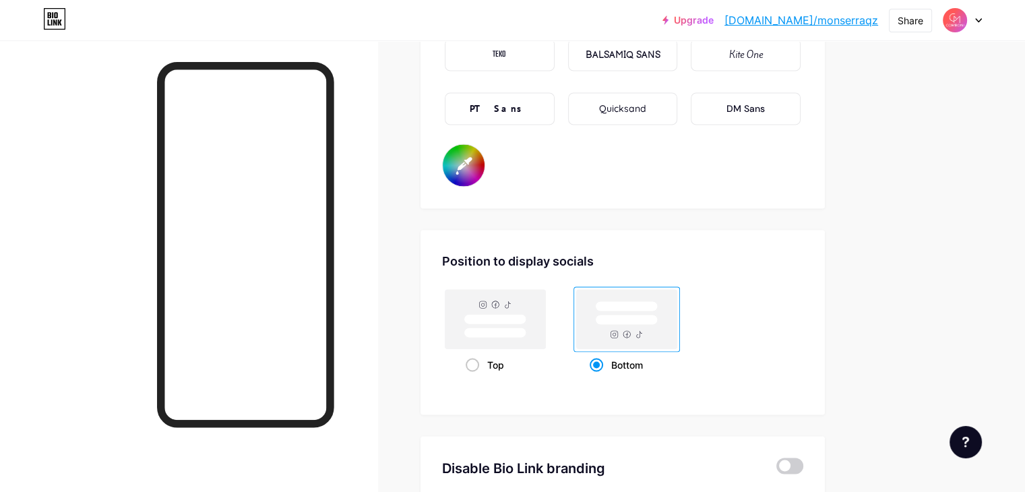
scroll to position [2589, 0]
